Goal: Check status

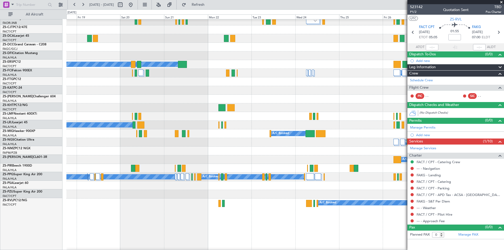
scroll to position [29, 0]
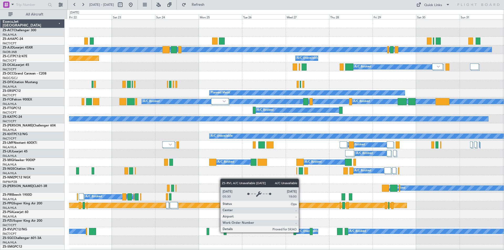
click at [301, 232] on div "A/C Unavailable" at bounding box center [308, 231] width 22 height 8
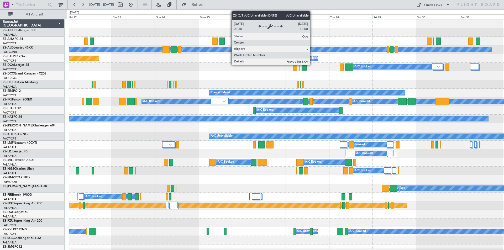
click at [312, 57] on div "A/C Unavailable" at bounding box center [308, 58] width 22 height 8
